Goal: Find specific page/section: Find specific page/section

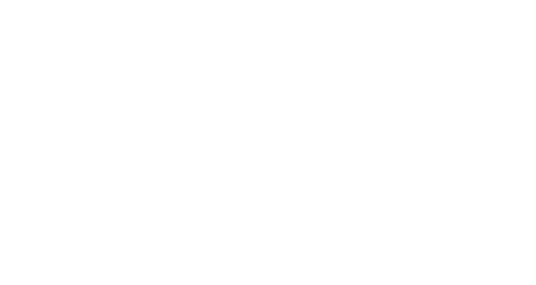
select select
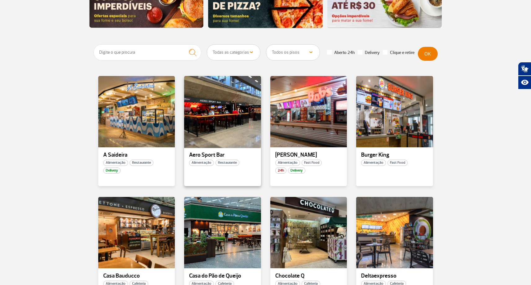
scroll to position [124, 0]
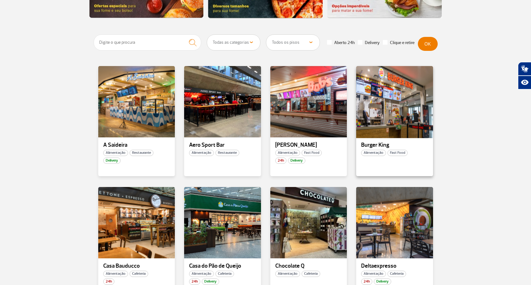
click at [404, 128] on div at bounding box center [395, 101] width 78 height 73
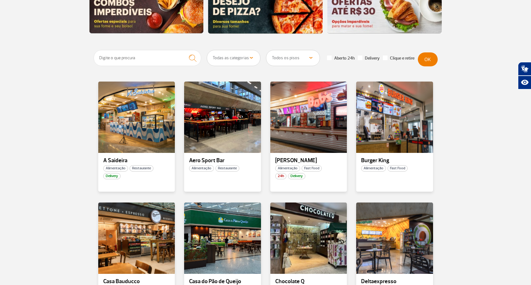
scroll to position [62, 0]
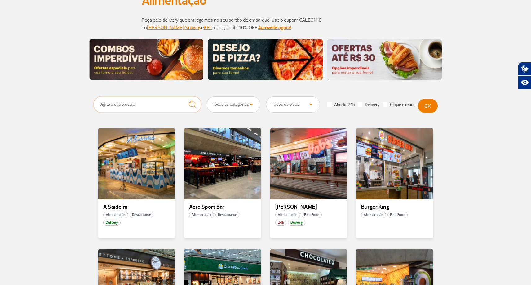
click at [158, 106] on input "text" at bounding box center [148, 104] width 108 height 16
type input "mc"
click at [192, 102] on img "submit" at bounding box center [192, 104] width 13 height 13
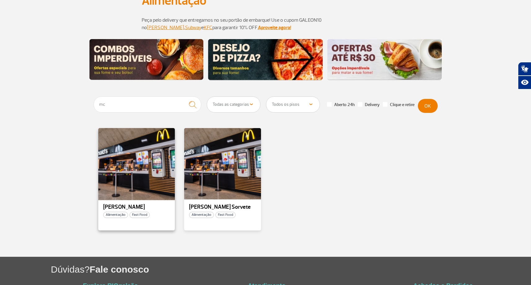
click at [143, 158] on div at bounding box center [136, 163] width 78 height 73
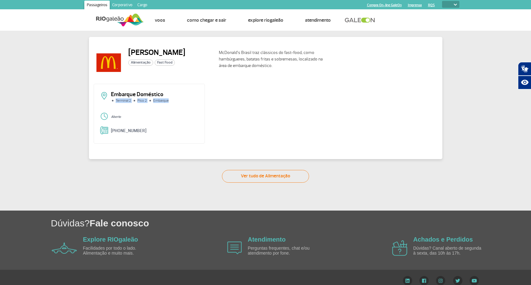
drag, startPoint x: 180, startPoint y: 102, endPoint x: 114, endPoint y: 99, distance: 66.8
click at [114, 99] on div "Embarque Doméstico Terminal 2 Piso 2 Embarque" at bounding box center [149, 100] width 99 height 16
copy ul "Terminal 2 Piso 2 Embarque"
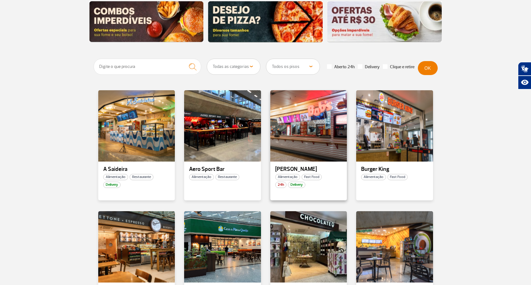
scroll to position [124, 0]
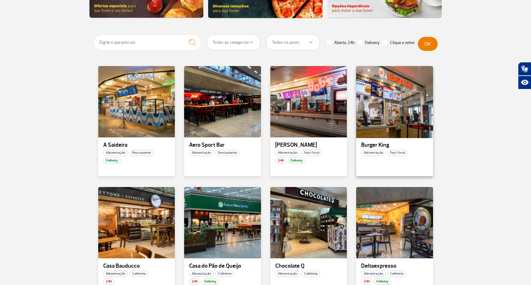
click at [380, 119] on div at bounding box center [395, 101] width 78 height 73
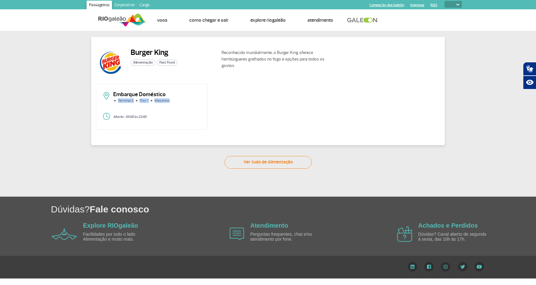
drag, startPoint x: 161, startPoint y: 99, endPoint x: 109, endPoint y: 104, distance: 52.1
click at [109, 104] on div "Embarque Doméstico Terminal 2 Piso 1 Mezanino" at bounding box center [151, 100] width 99 height 16
copy ul "Terminal 2 Piso 1 Mezanino"
